Goal: Transaction & Acquisition: Subscribe to service/newsletter

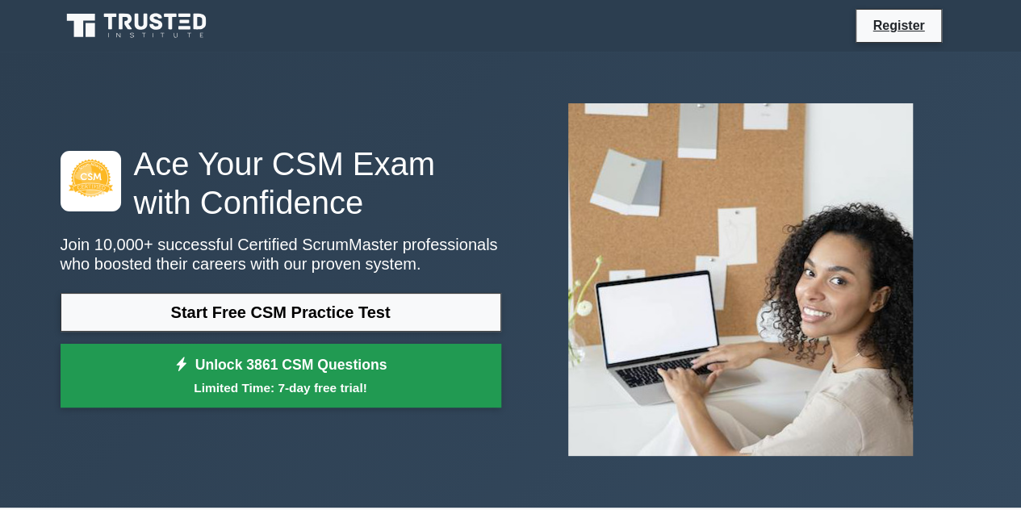
click at [271, 382] on small "Limited Time: 7-day free trial!" at bounding box center [281, 387] width 400 height 19
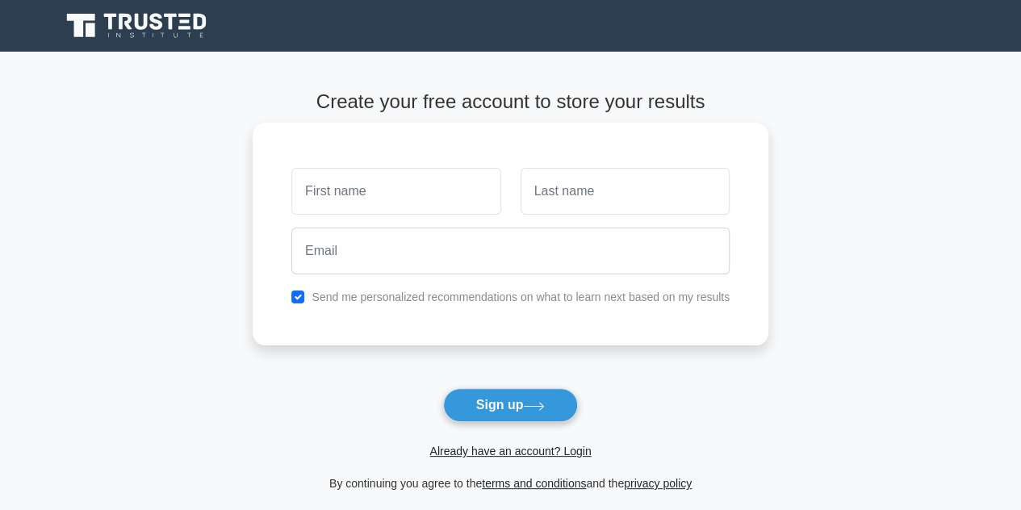
click at [345, 183] on input "text" at bounding box center [395, 191] width 209 height 47
type input "r"
type input "Ryan"
click at [558, 199] on input "text" at bounding box center [624, 191] width 209 height 47
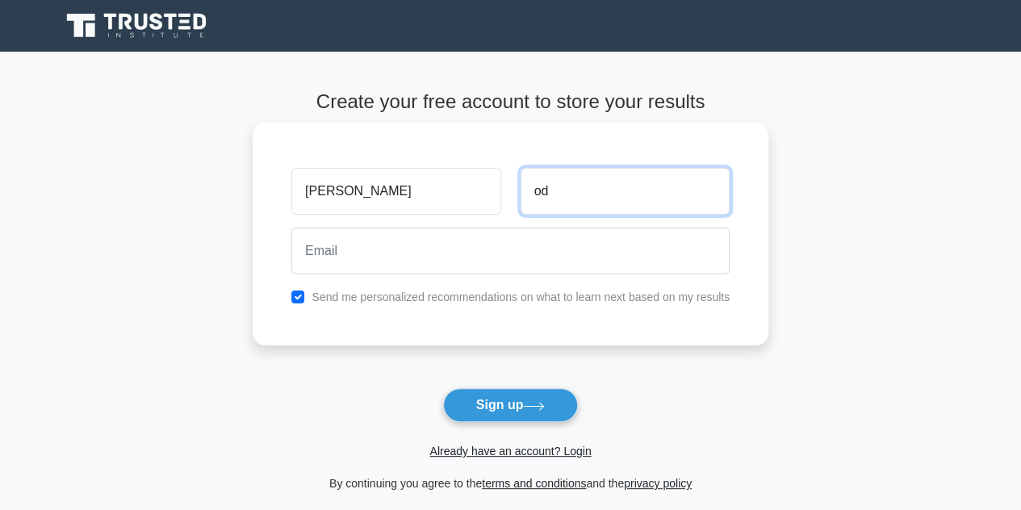
type input "o"
type input "Odhiambo"
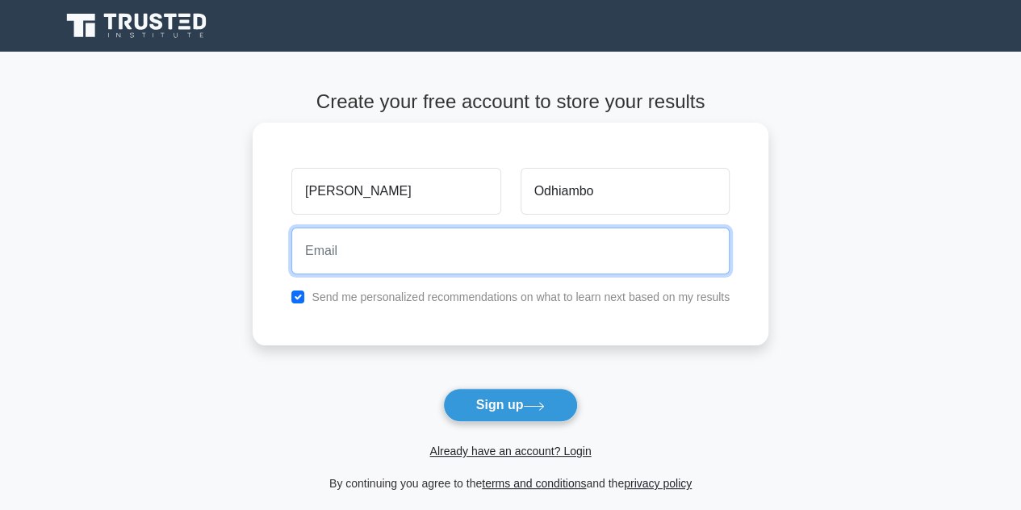
click at [525, 241] on input "email" at bounding box center [510, 251] width 438 height 47
type input "abel@gmail.com"
